Goal: Obtain resource: Obtain resource

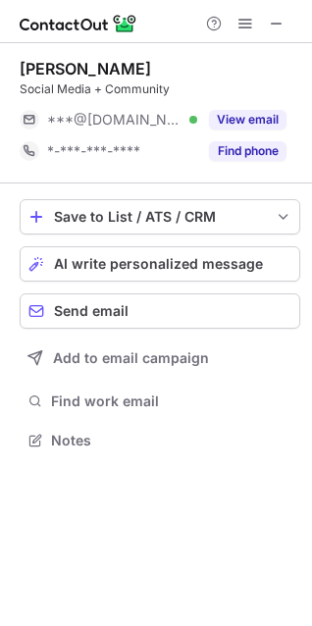
scroll to position [427, 312]
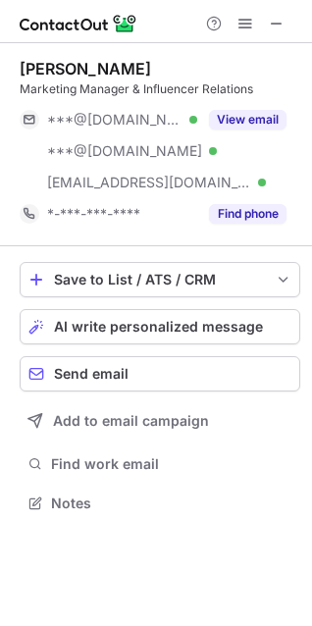
scroll to position [490, 312]
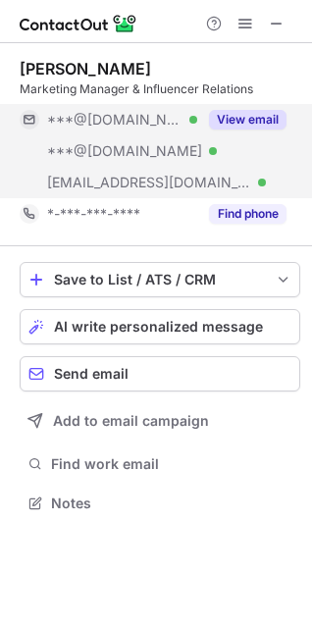
click at [241, 115] on button "View email" at bounding box center [248, 120] width 78 height 20
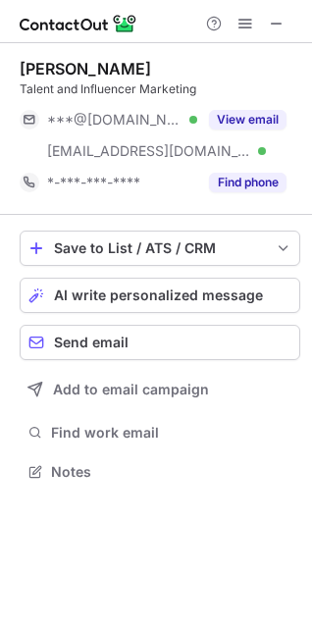
scroll to position [458, 312]
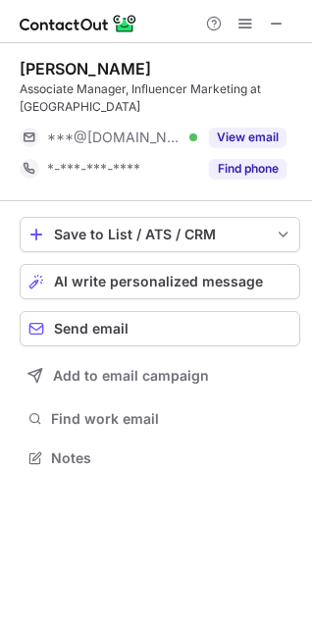
scroll to position [427, 312]
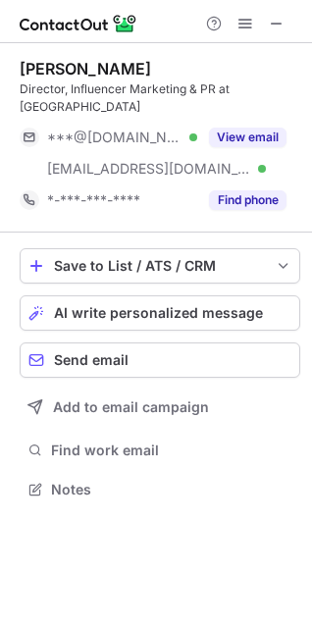
scroll to position [458, 312]
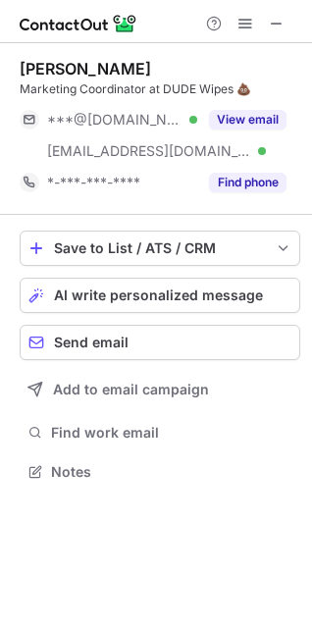
scroll to position [458, 312]
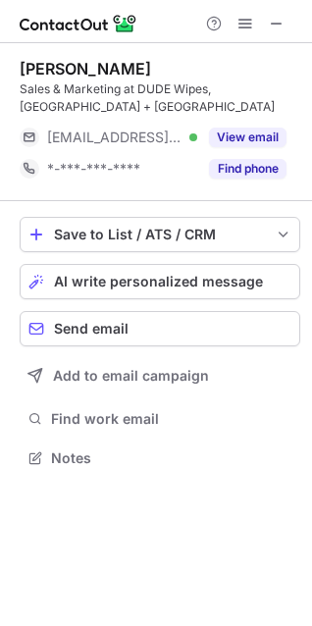
scroll to position [427, 312]
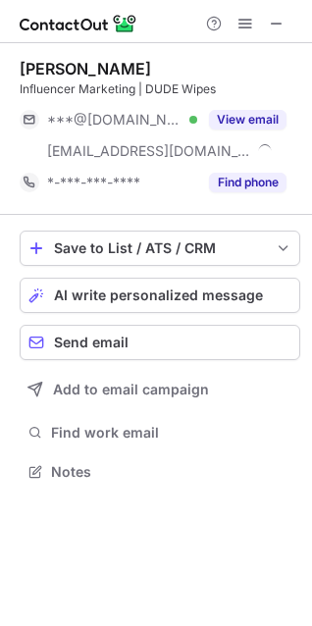
scroll to position [458, 312]
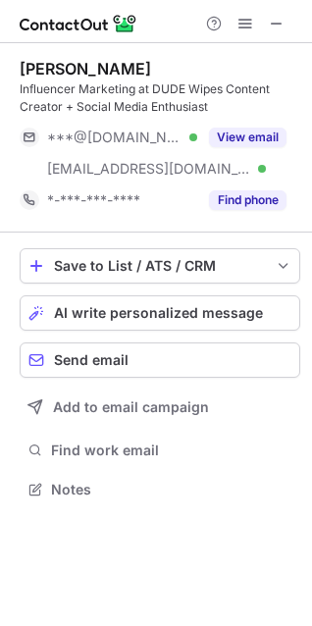
scroll to position [476, 312]
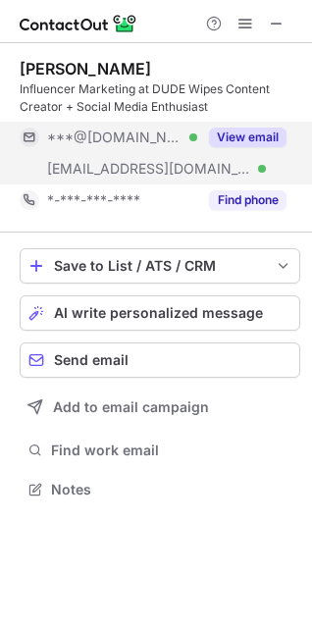
click at [262, 132] on button "View email" at bounding box center [248, 138] width 78 height 20
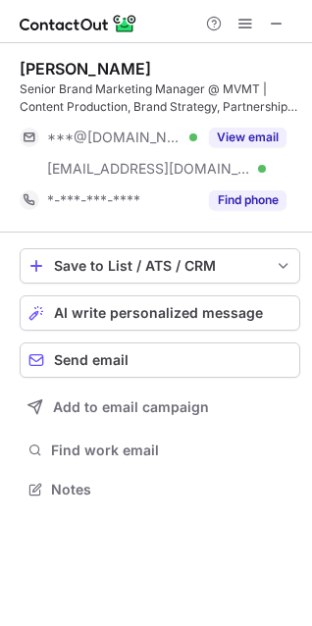
scroll to position [476, 312]
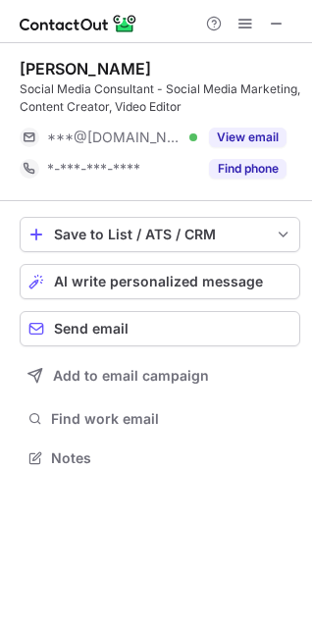
scroll to position [444, 312]
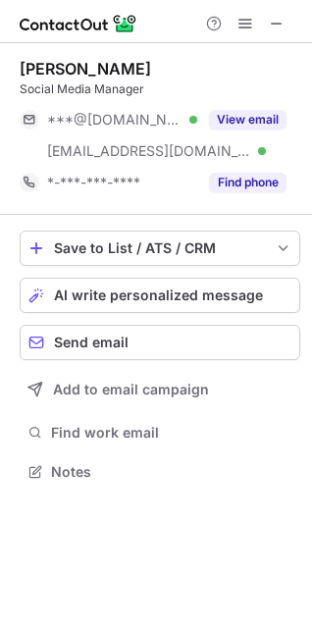
scroll to position [458, 312]
